Goal: Transaction & Acquisition: Purchase product/service

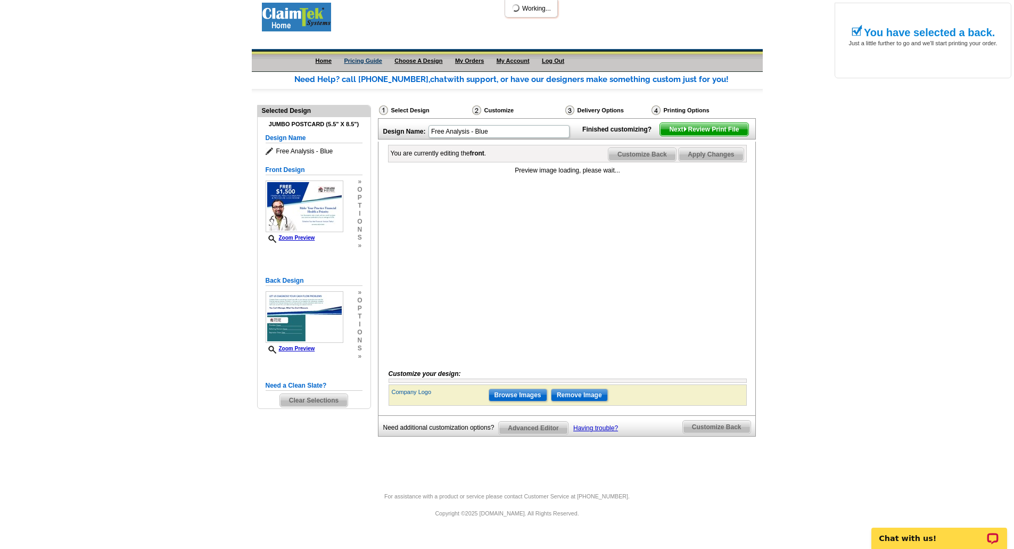
click at [376, 62] on link "Pricing Guide" at bounding box center [363, 60] width 38 height 6
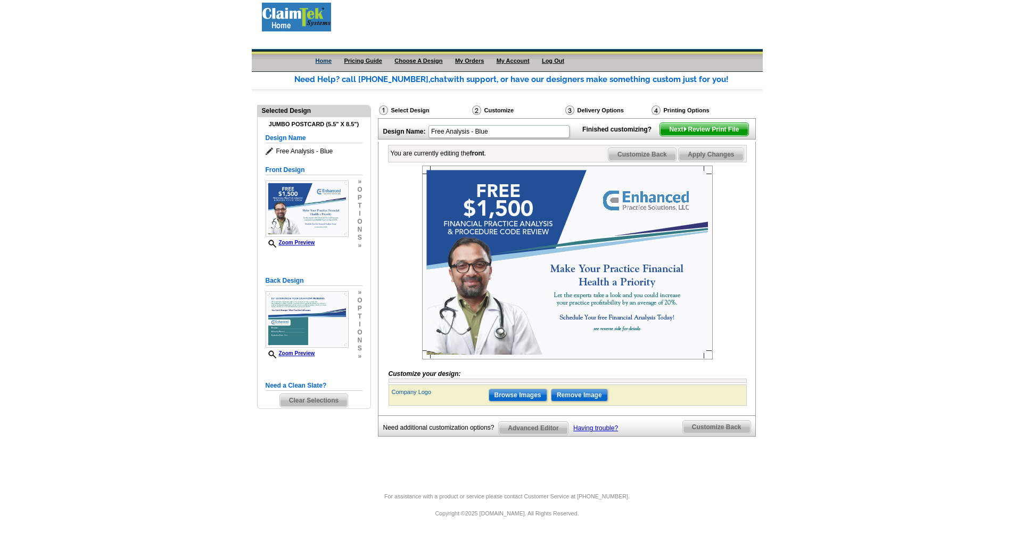
click at [326, 58] on link "Home" at bounding box center [324, 60] width 16 height 6
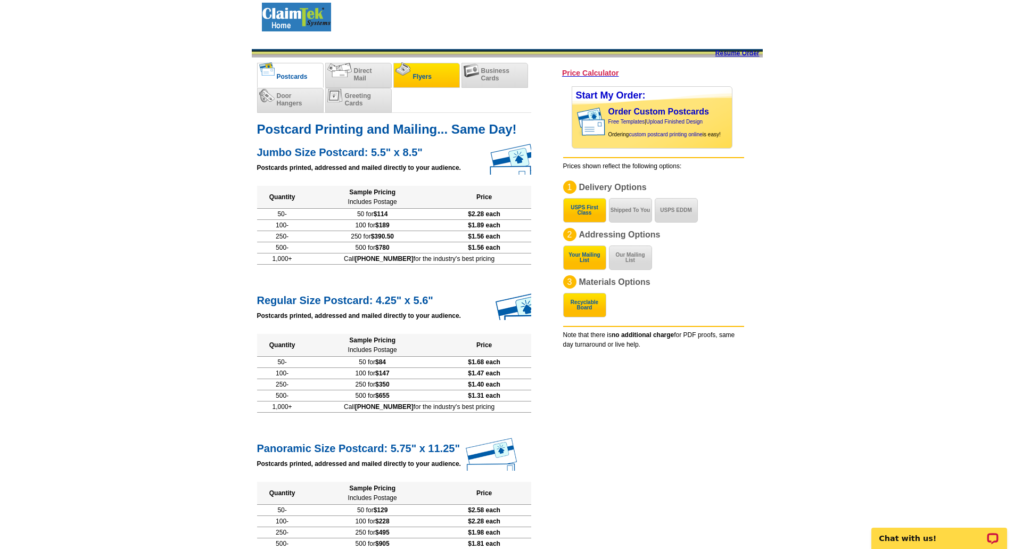
click at [426, 75] on span "Flyers" at bounding box center [422, 76] width 19 height 7
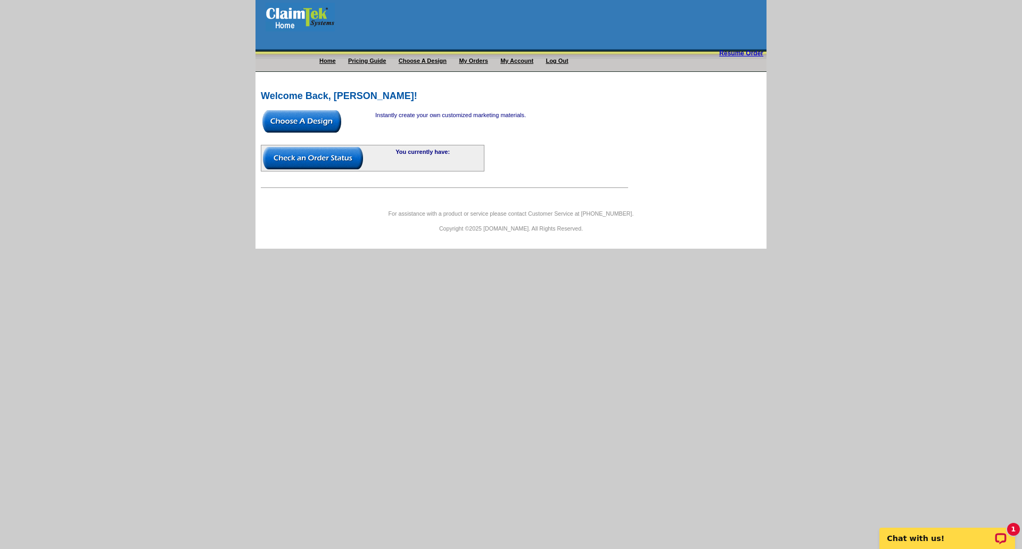
click at [319, 127] on img at bounding box center [301, 121] width 79 height 22
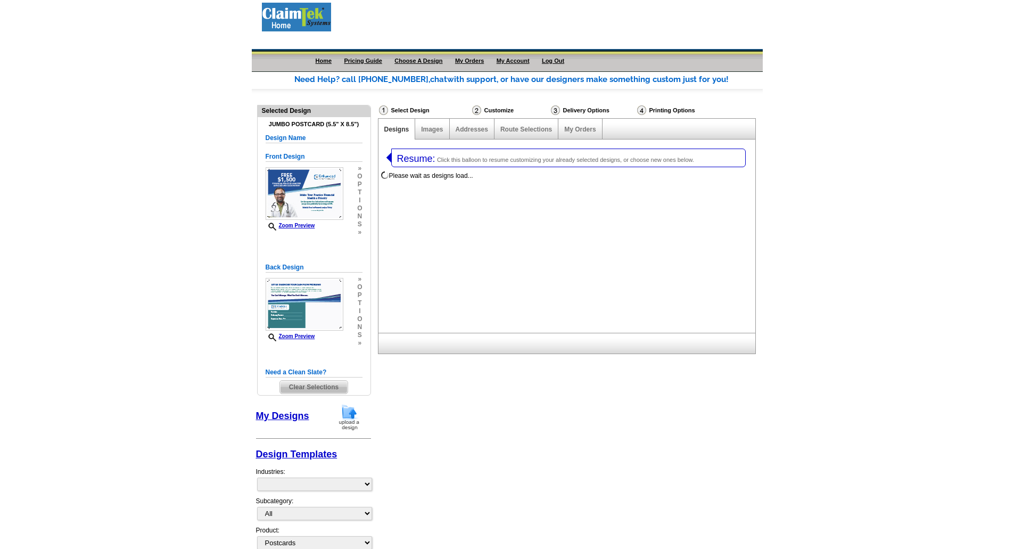
select select "1"
select select "2"
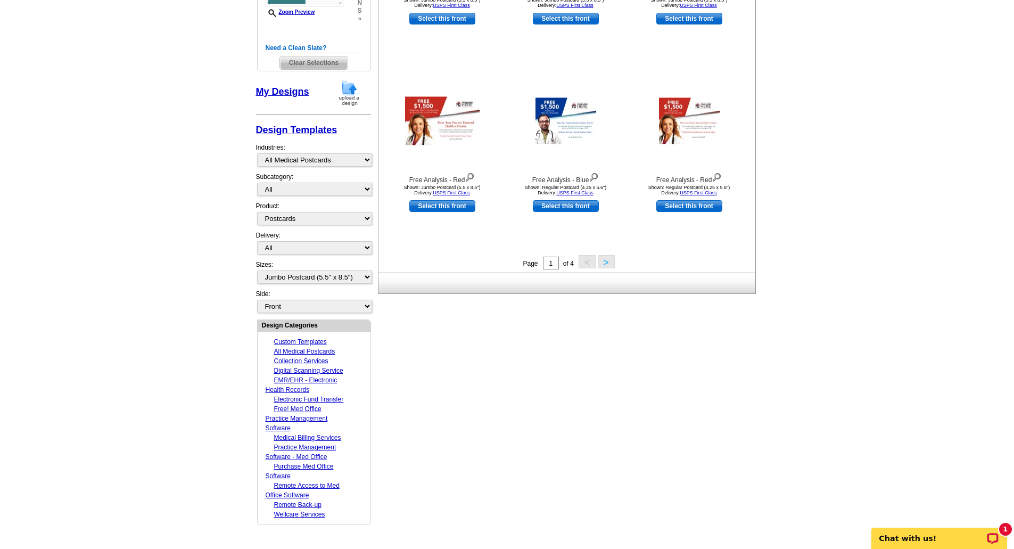
scroll to position [338, 0]
click at [314, 342] on link "Custom Templates" at bounding box center [300, 340] width 53 height 7
select select "1280"
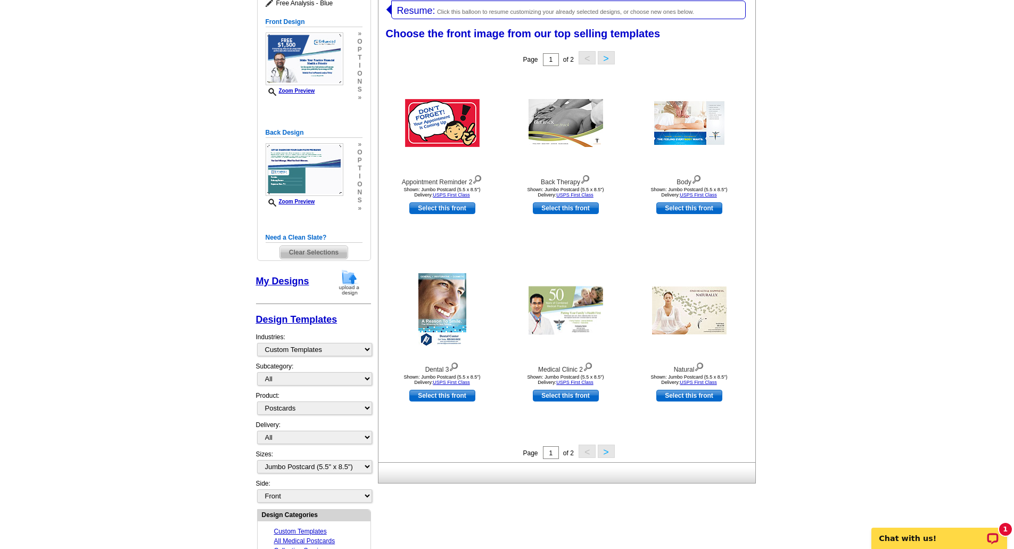
scroll to position [146, 0]
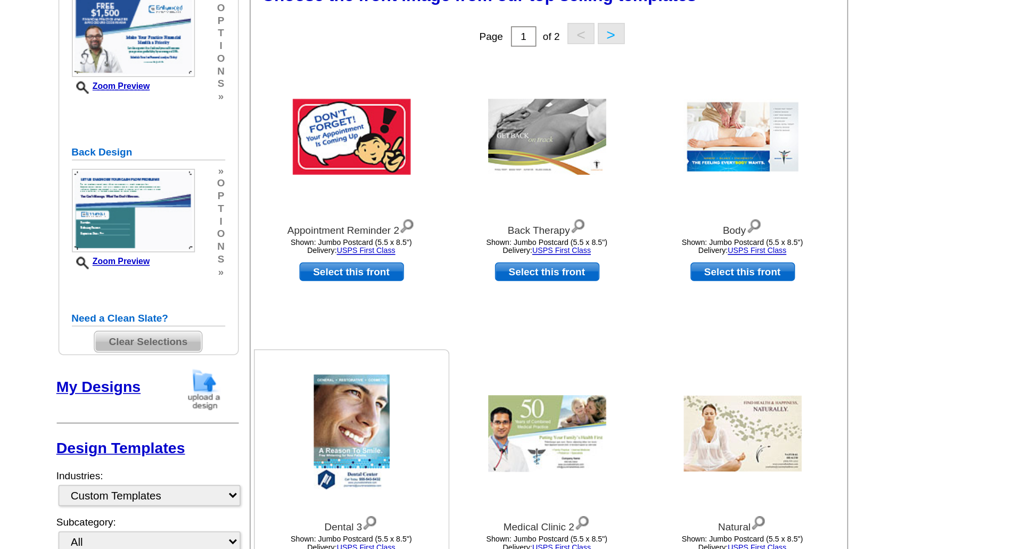
click at [439, 298] on img at bounding box center [442, 312] width 48 height 75
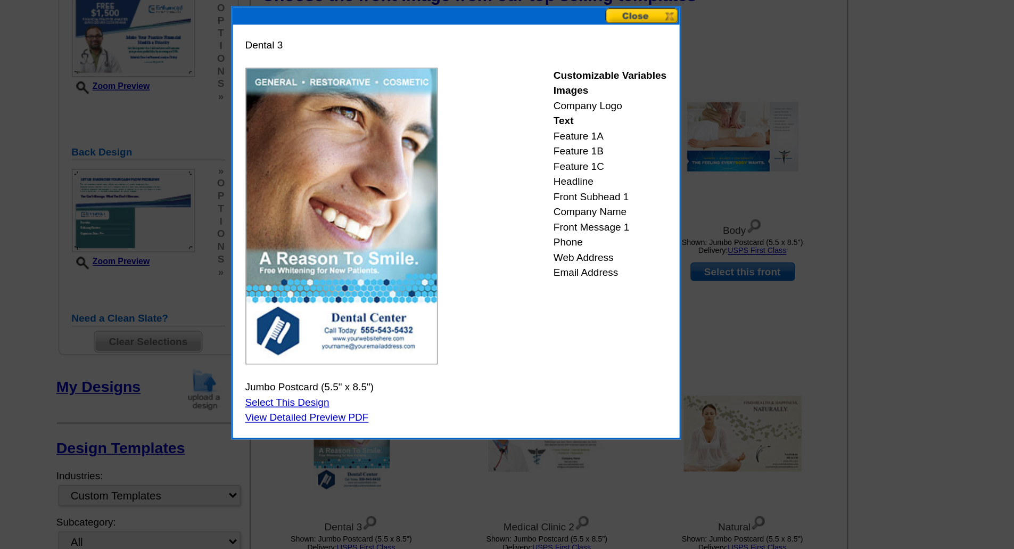
click at [628, 47] on button at bounding box center [625, 49] width 47 height 10
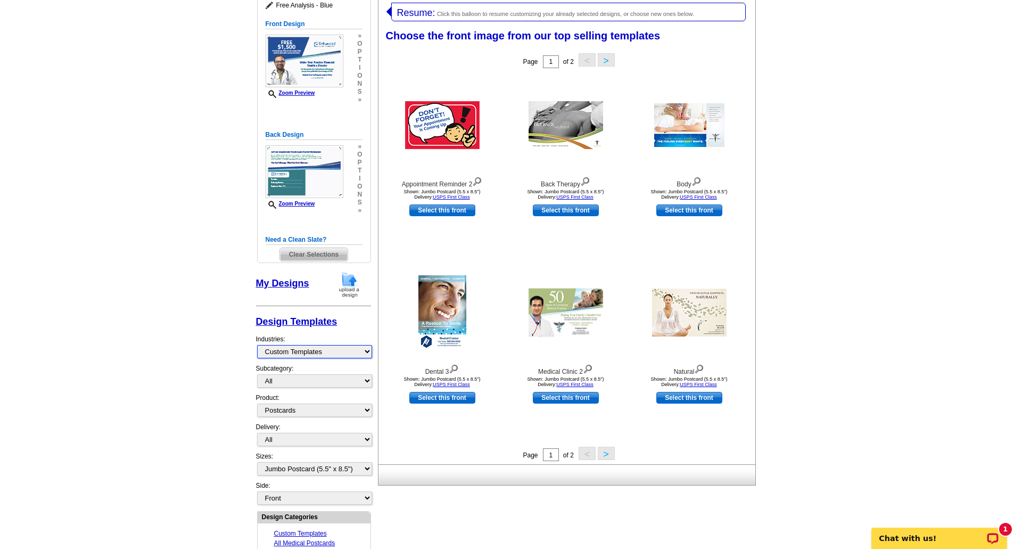
click at [278, 356] on select "Custom Templates All Medical Postcards Collection Services Digital Scanning Ser…" at bounding box center [314, 351] width 115 height 13
click at [126, 428] on main "Need Help? call 800-260-5887, chat with support, or have our designers make som…" at bounding box center [507, 329] width 1014 height 835
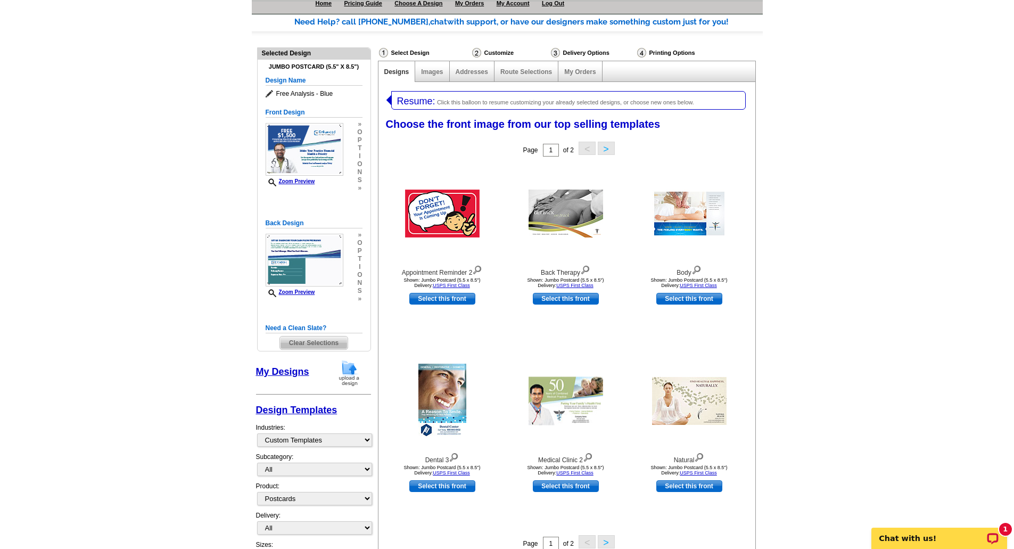
scroll to position [0, 0]
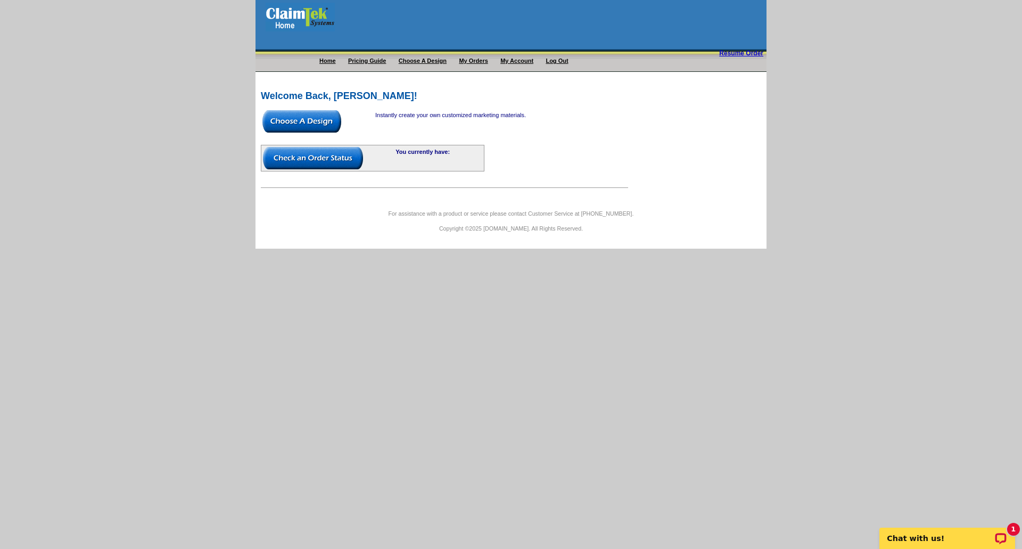
click at [313, 119] on img at bounding box center [301, 121] width 79 height 22
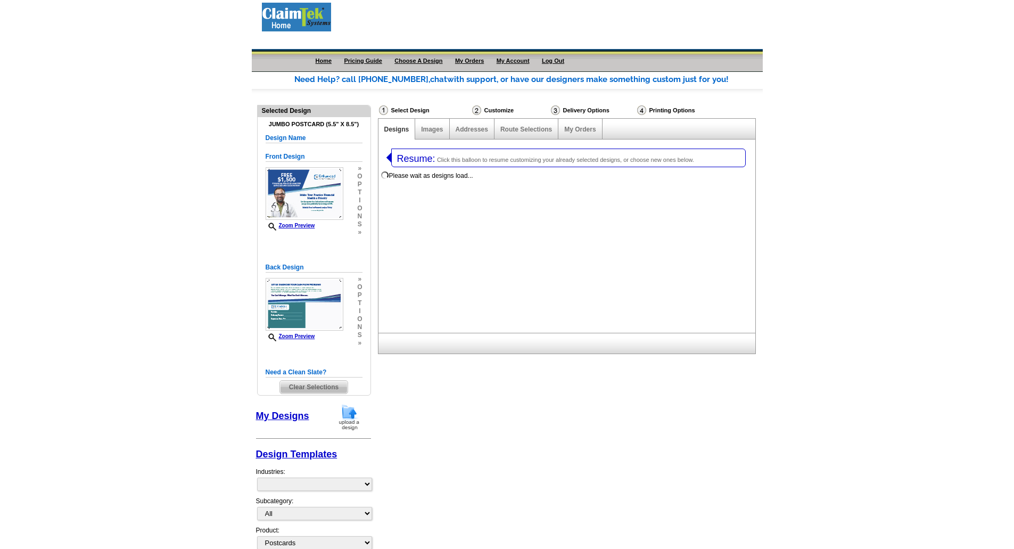
select select "1"
select select "2"
select select "1058"
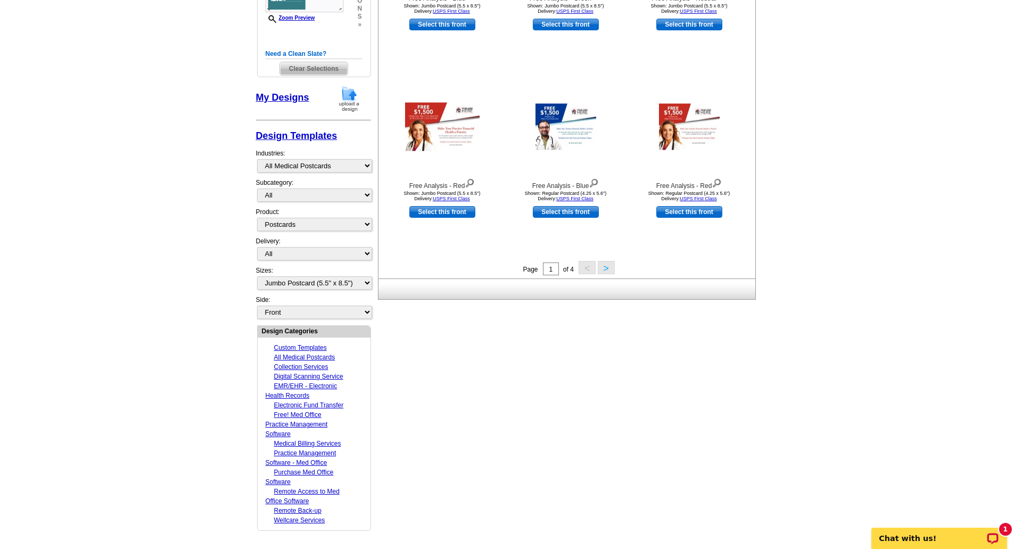
scroll to position [333, 0]
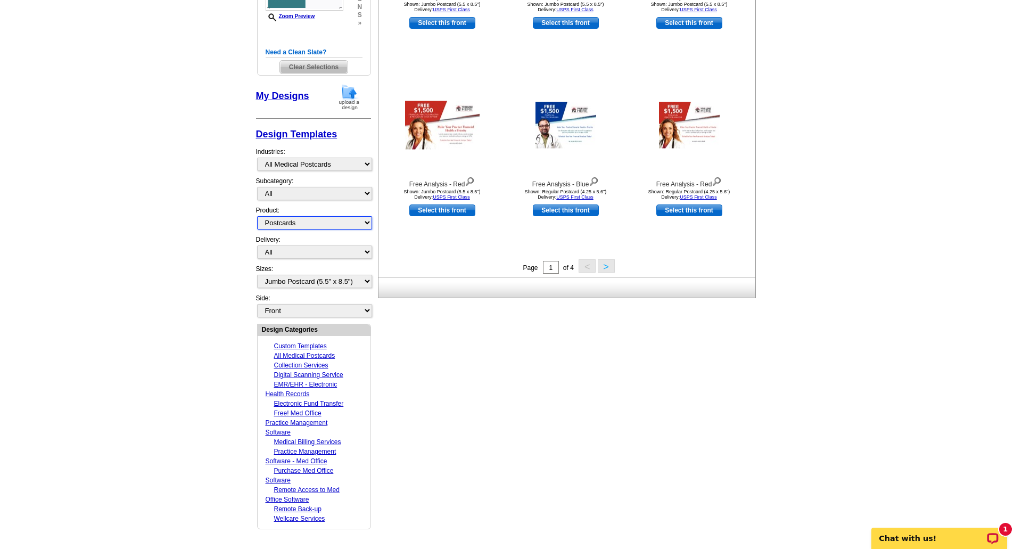
click at [296, 223] on select "All Postcards Letters and flyers Business Cards Door Hangers Greeting Cards" at bounding box center [314, 222] width 115 height 13
select select "2"
click at [257, 216] on select "All Postcards Letters and flyers Business Cards Door Hangers Greeting Cards" at bounding box center [314, 222] width 115 height 13
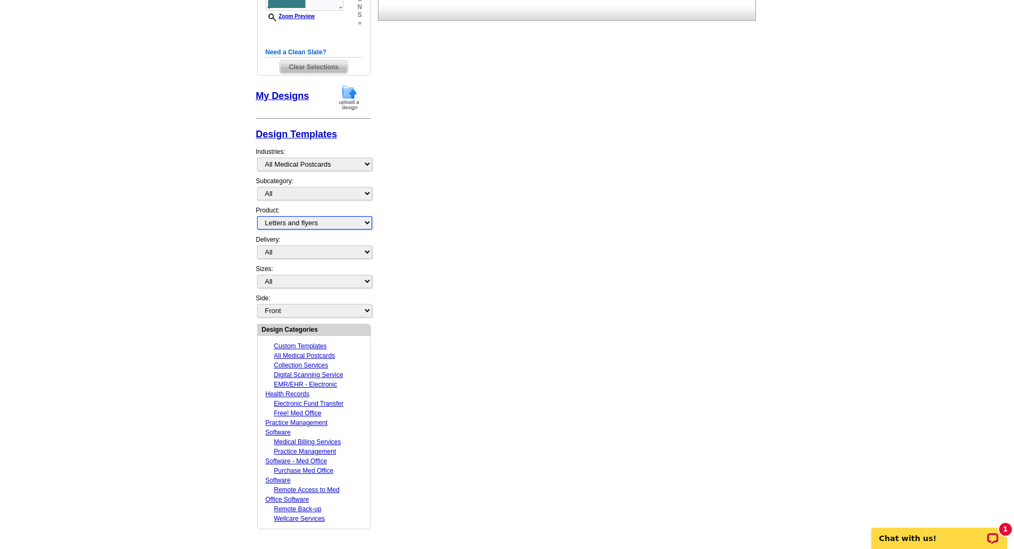
select select
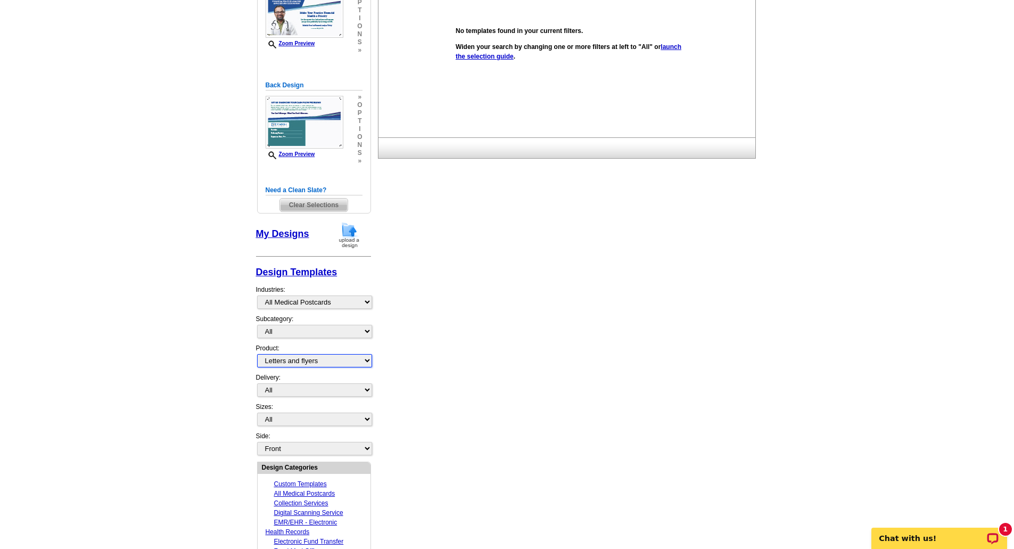
scroll to position [196, 0]
click at [517, 57] on link "launch the selection guide" at bounding box center [569, 50] width 226 height 17
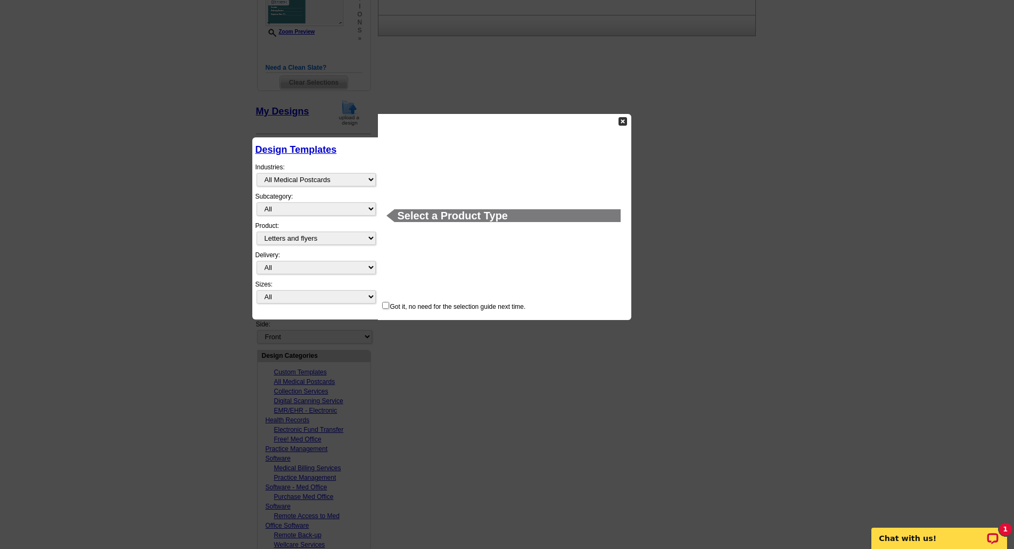
scroll to position [397, 0]
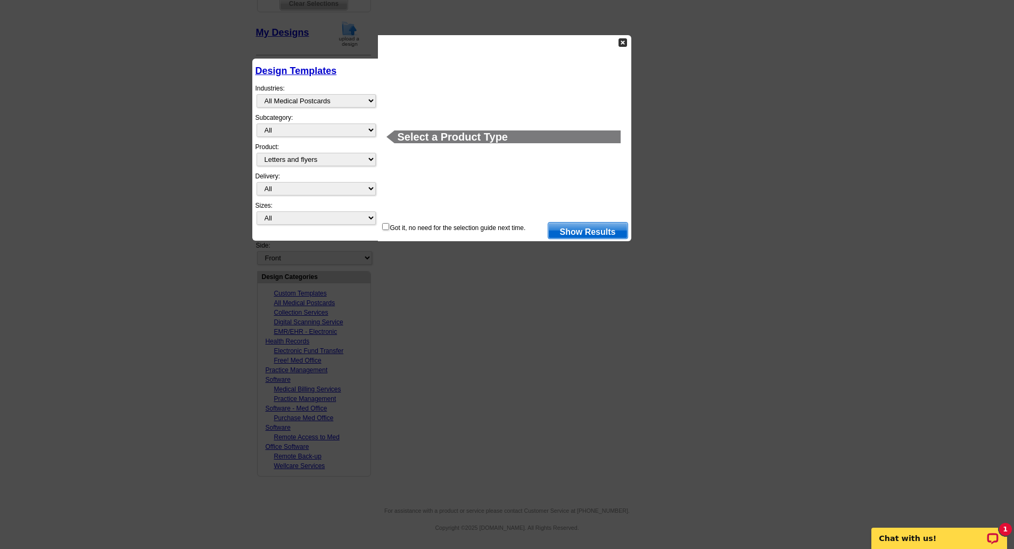
click at [622, 44] on img at bounding box center [622, 42] width 9 height 9
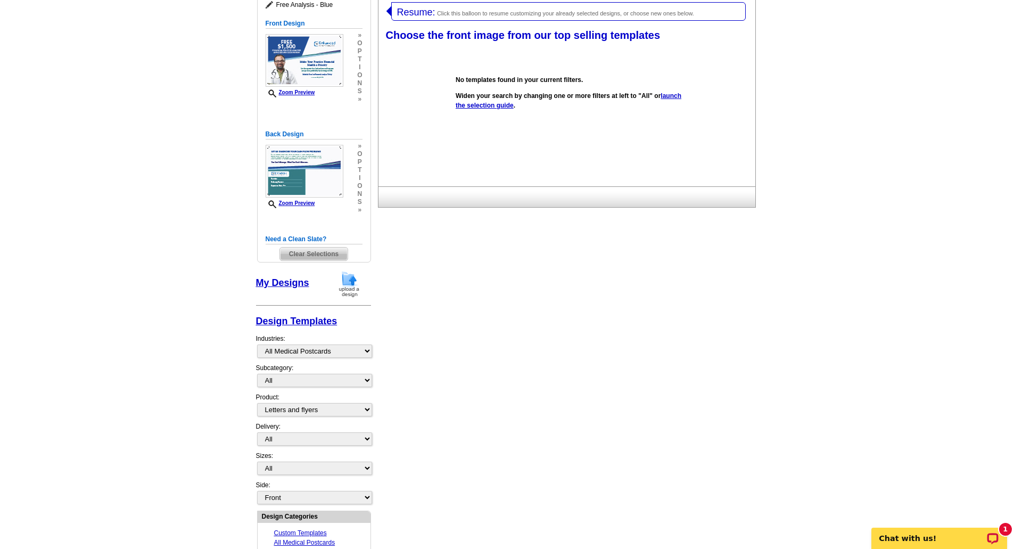
scroll to position [386, 0]
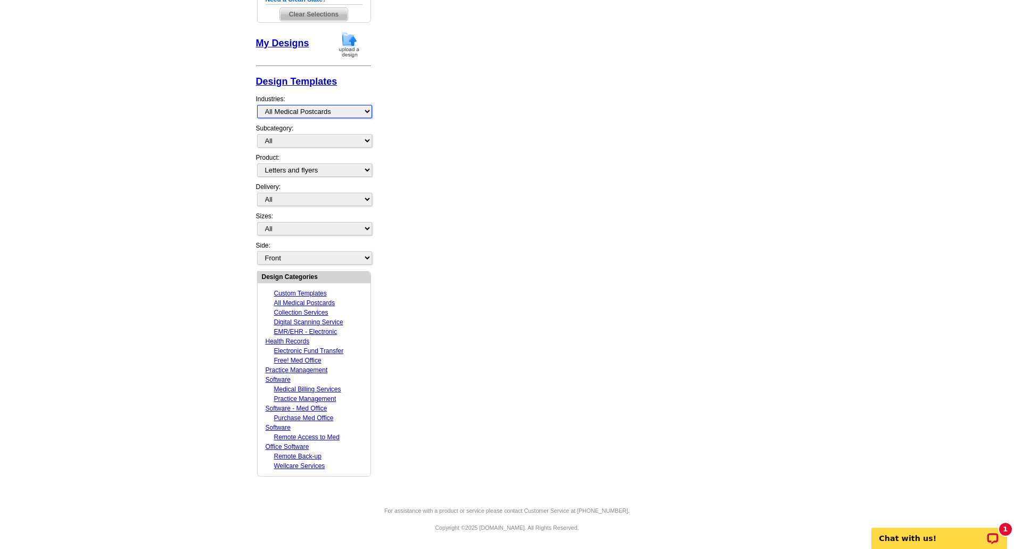
click at [317, 109] on select "Custom Templates All Medical Postcards Collection Services Digital Scanning Ser…" at bounding box center [314, 111] width 115 height 13
select select "1280"
click at [257, 105] on select "Custom Templates All Medical Postcards Collection Services Digital Scanning Ser…" at bounding box center [314, 111] width 115 height 13
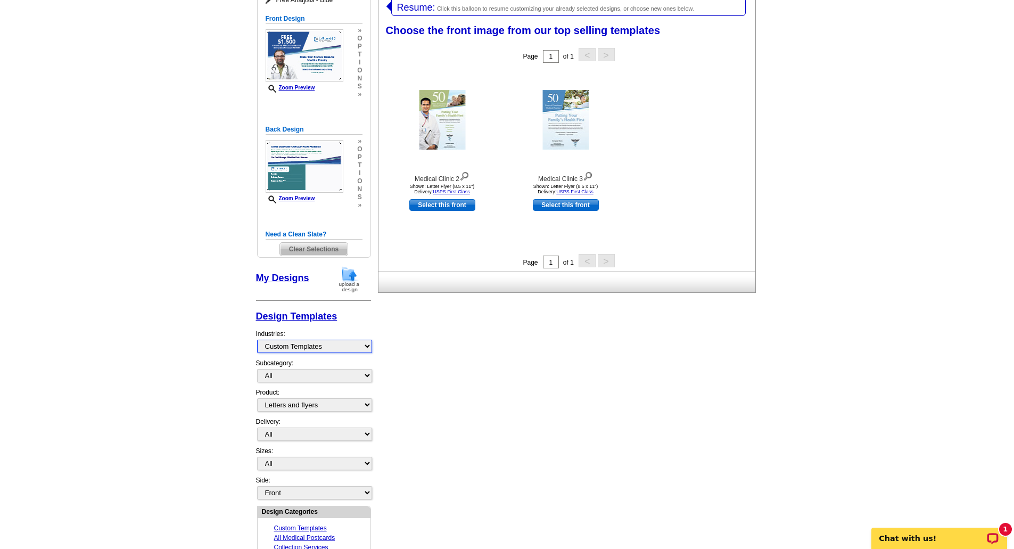
scroll to position [146, 0]
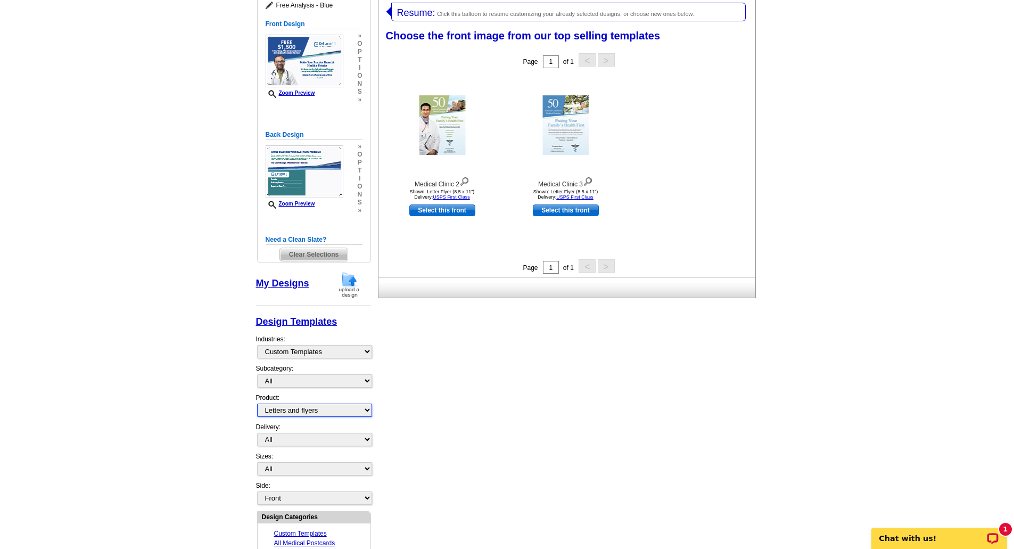
click at [299, 412] on select "All Postcards Letters and flyers Business Cards Door Hangers Greeting Cards" at bounding box center [314, 409] width 115 height 13
select select
click at [257, 403] on select "All Postcards Letters and flyers Business Cards Door Hangers Greeting Cards" at bounding box center [314, 409] width 115 height 13
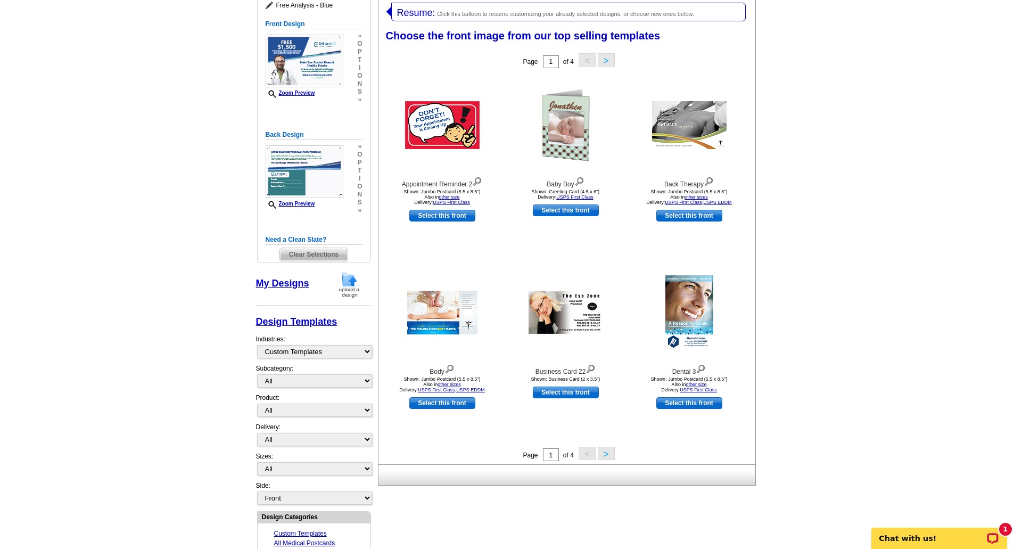
click at [604, 62] on button ">" at bounding box center [606, 59] width 17 height 13
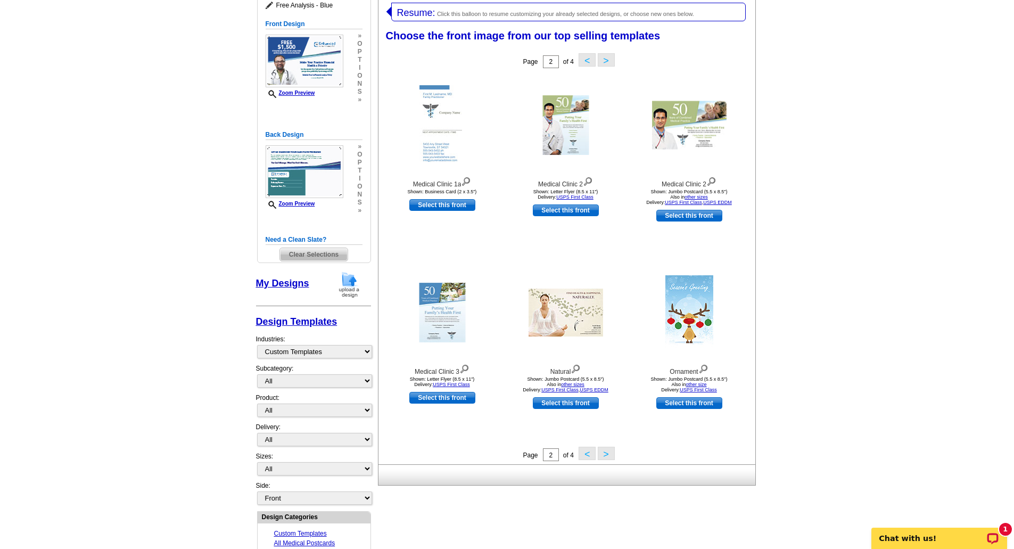
click at [605, 62] on button ">" at bounding box center [606, 59] width 17 height 13
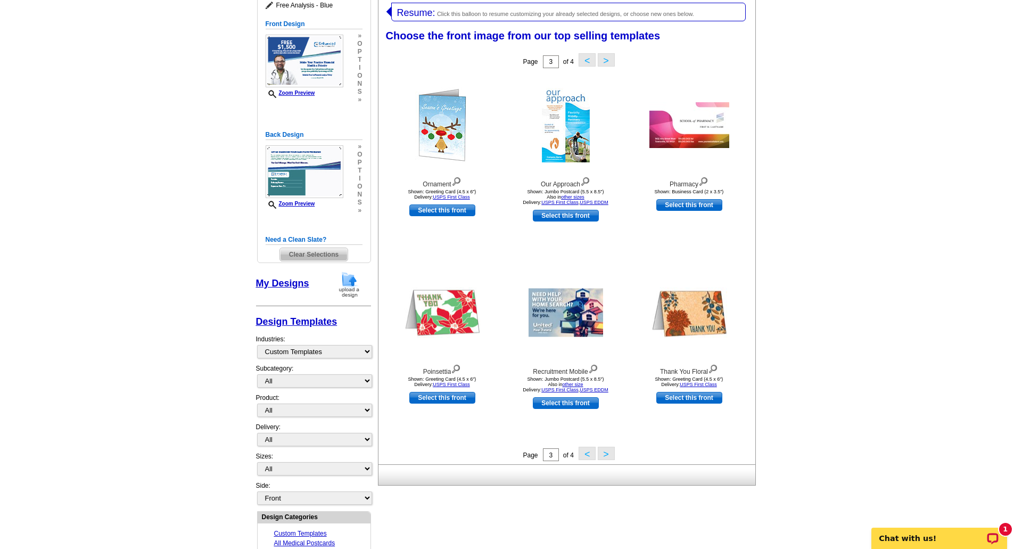
click at [605, 62] on button ">" at bounding box center [606, 59] width 17 height 13
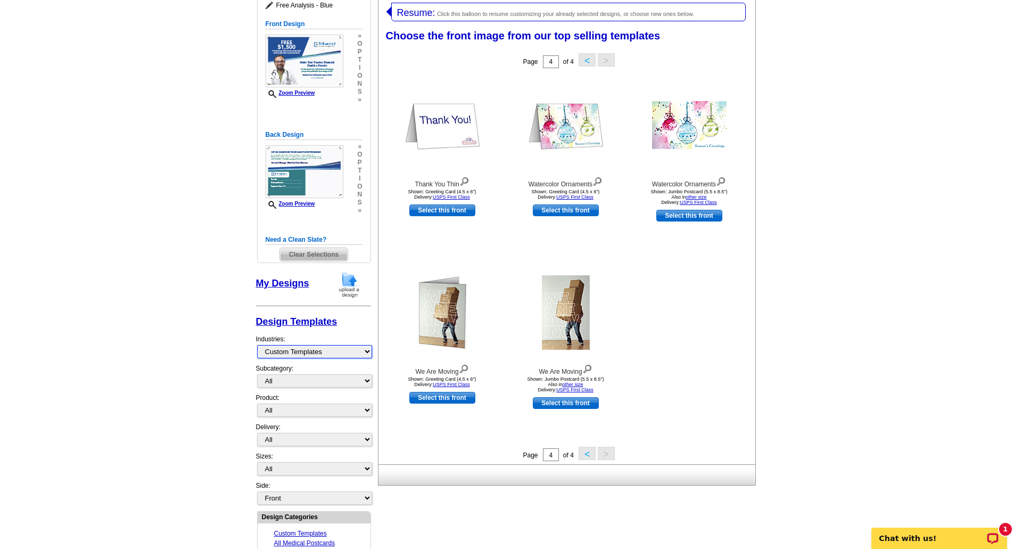
click at [322, 355] on select "Custom Templates All Medical Postcards Collection Services Digital Scanning Ser…" at bounding box center [314, 351] width 115 height 13
select select "1058"
click at [257, 345] on select "Custom Templates All Medical Postcards Collection Services Digital Scanning Ser…" at bounding box center [314, 351] width 115 height 13
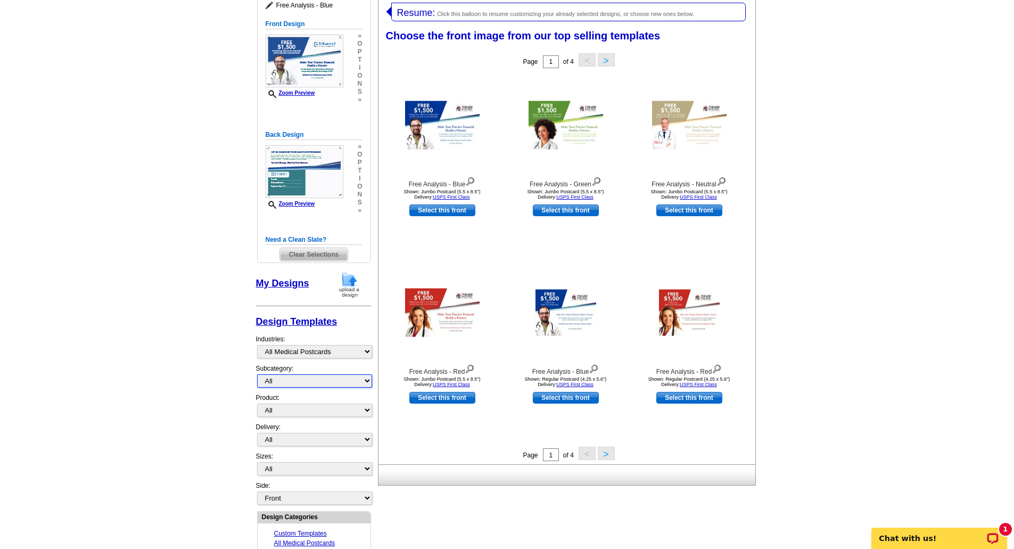
click at [302, 383] on select "All" at bounding box center [314, 380] width 115 height 13
click at [285, 411] on select "All Postcards Letters and flyers Business Cards Door Hangers Greeting Cards" at bounding box center [314, 409] width 115 height 13
select select "2"
click at [257, 403] on select "All Postcards Letters and flyers Business Cards Door Hangers Greeting Cards" at bounding box center [314, 409] width 115 height 13
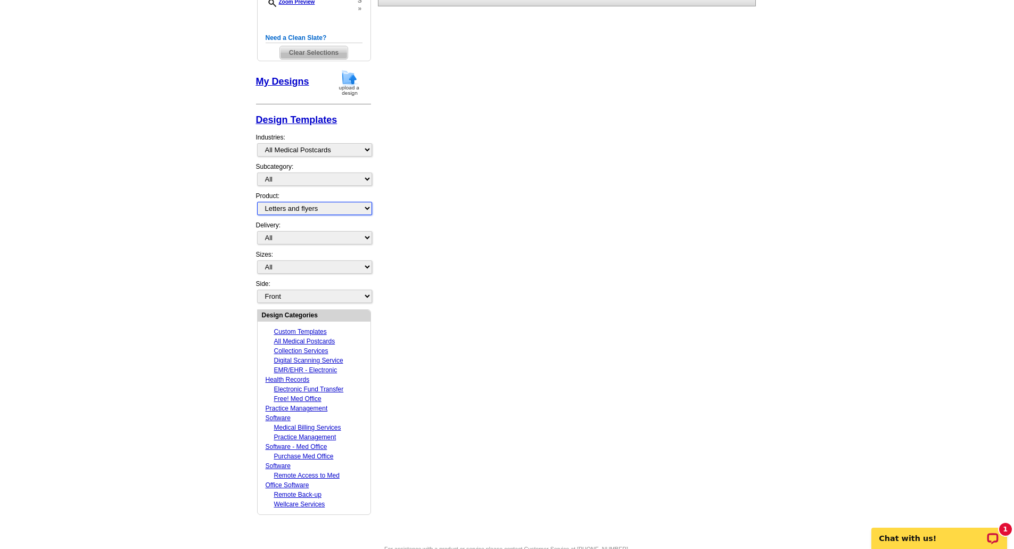
scroll to position [0, 0]
